Goal: Task Accomplishment & Management: Manage account settings

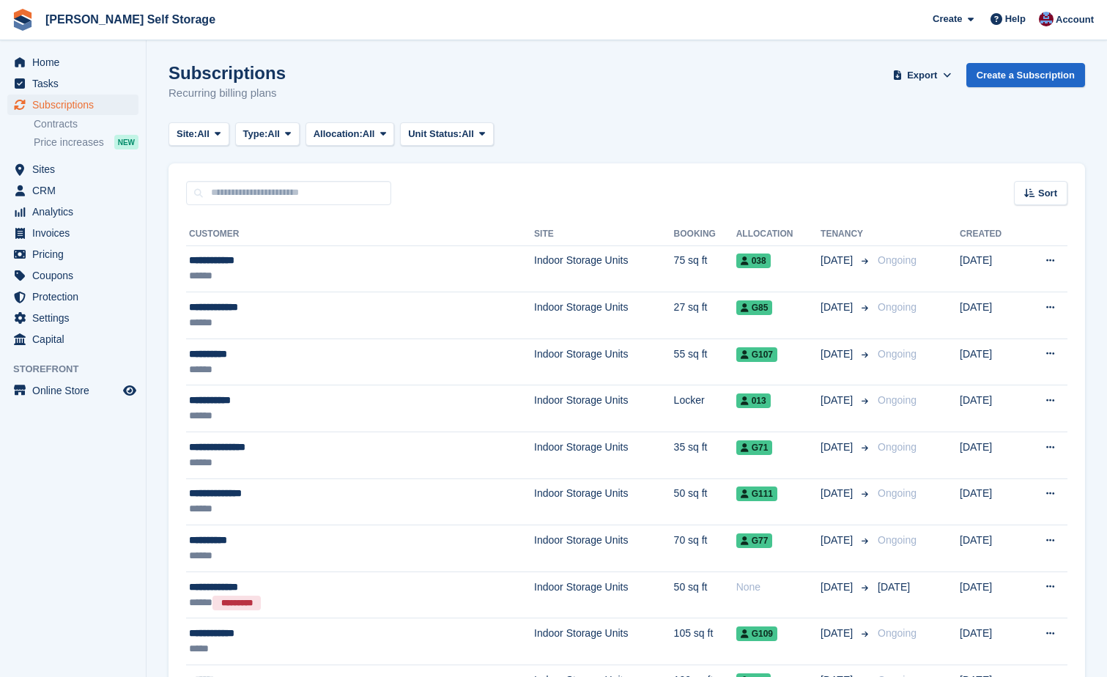
click at [29, 158] on div "Subscriptions Subscriptions Subscriptions Contracts Price increases NEW Contrac…" at bounding box center [73, 126] width 146 height 64
click at [30, 169] on link "Sites" at bounding box center [72, 169] width 131 height 21
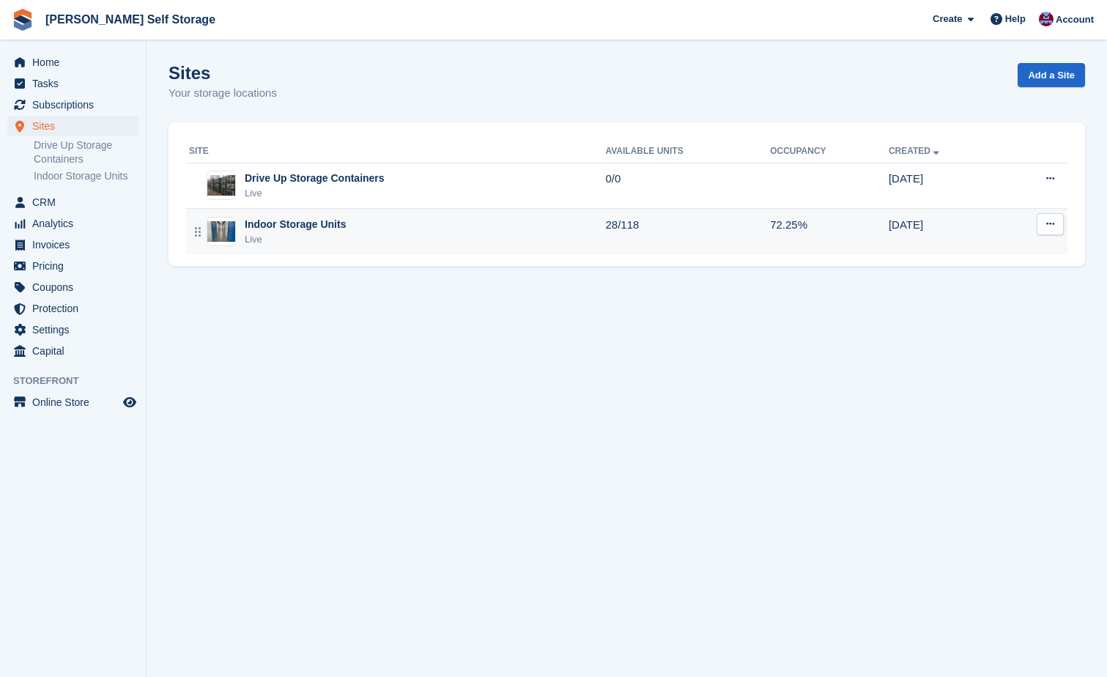
click at [277, 220] on div "Indoor Storage Units" at bounding box center [295, 224] width 101 height 15
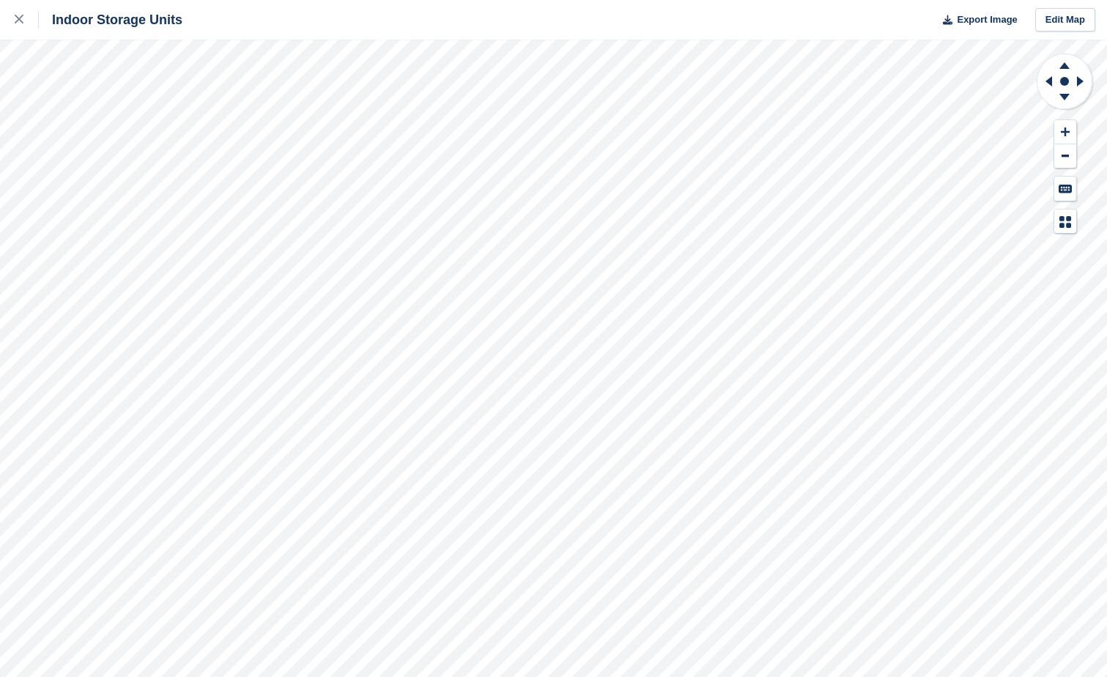
click at [158, 206] on div "Indoor Storage Units Export Image Edit Map" at bounding box center [553, 338] width 1107 height 677
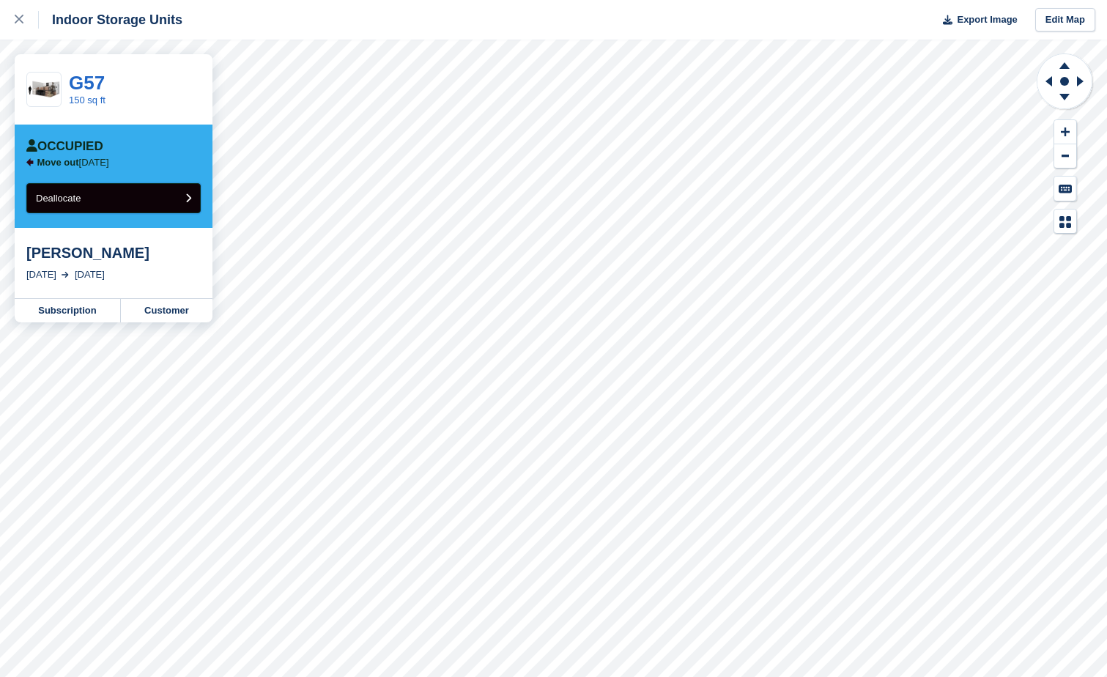
click at [97, 196] on button "Deallocate" at bounding box center [113, 198] width 174 height 30
